Goal: Task Accomplishment & Management: Manage account settings

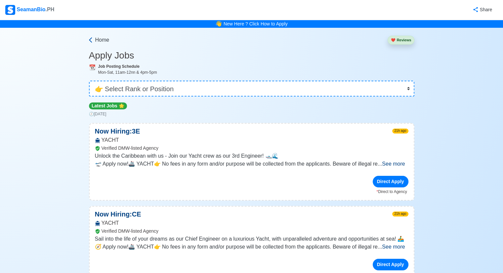
click at [92, 41] on icon at bounding box center [90, 40] width 7 height 7
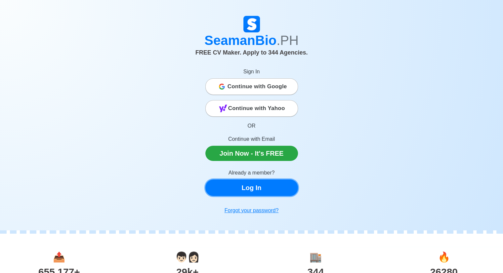
click at [253, 189] on link "Log In" at bounding box center [251, 187] width 93 height 17
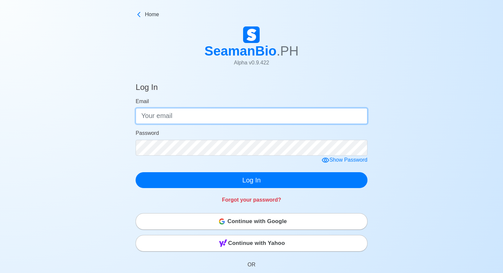
type input "[EMAIL_ADDRESS][DOMAIN_NAME]"
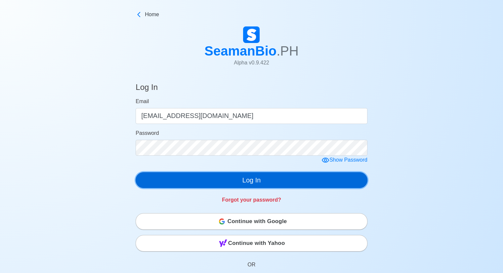
click at [255, 184] on button "Log In" at bounding box center [252, 180] width 232 height 16
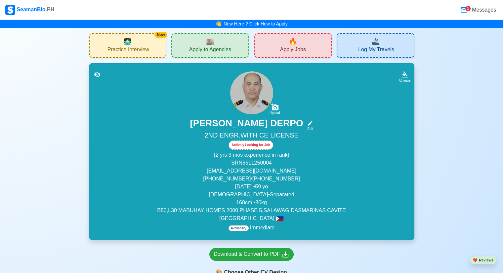
click at [294, 49] on span "Apply Jobs" at bounding box center [293, 50] width 26 height 8
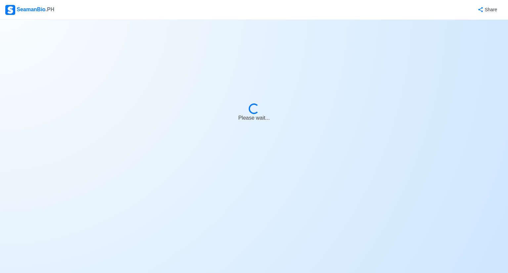
select select "2nd Engineer"
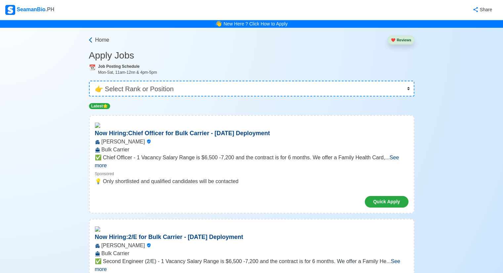
click at [102, 42] on span "Home" at bounding box center [102, 40] width 14 height 8
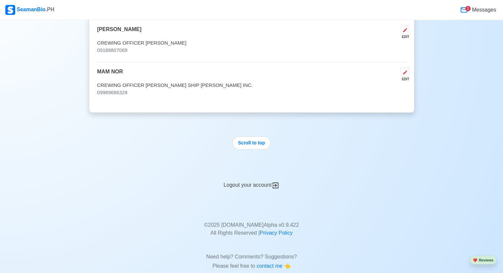
scroll to position [4494, 0]
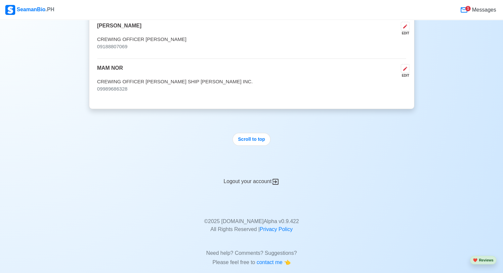
click at [249, 171] on div "Logout your account" at bounding box center [251, 178] width 325 height 16
